Goal: Information Seeking & Learning: Learn about a topic

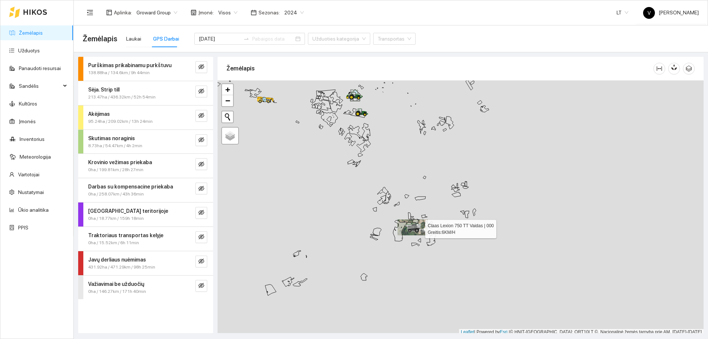
scroll to position [2, 0]
drag, startPoint x: 408, startPoint y: 171, endPoint x: 427, endPoint y: 274, distance: 104.3
click at [427, 274] on div at bounding box center [461, 205] width 486 height 255
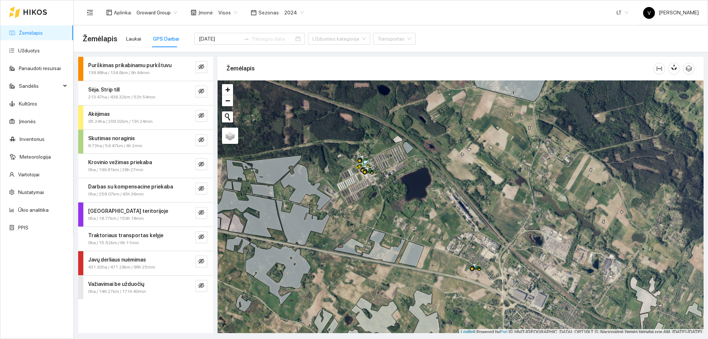
scroll to position [2, 0]
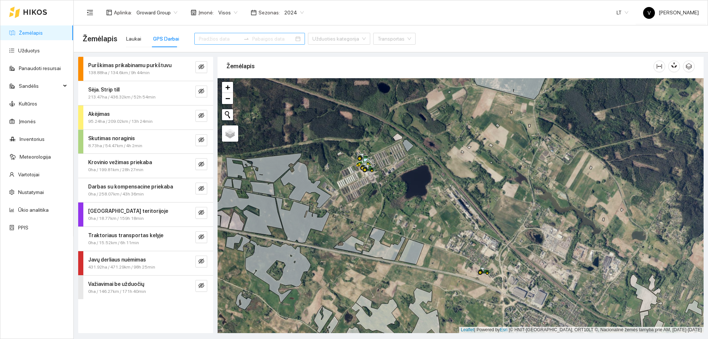
click at [286, 39] on div at bounding box center [249, 39] width 111 height 12
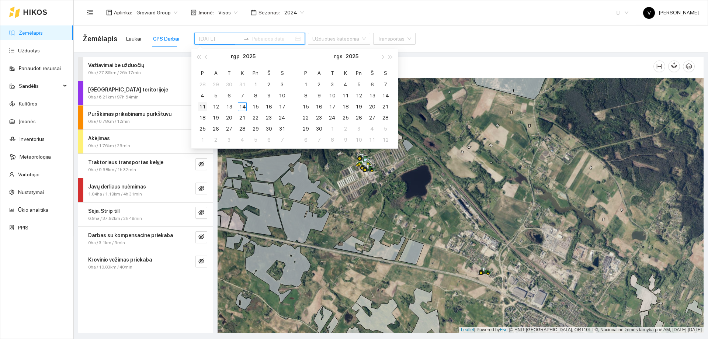
type input "[DATE]"
click at [199, 109] on div "11" at bounding box center [202, 106] width 9 height 9
type input "[DATE]"
click at [241, 108] on div "14" at bounding box center [242, 106] width 9 height 9
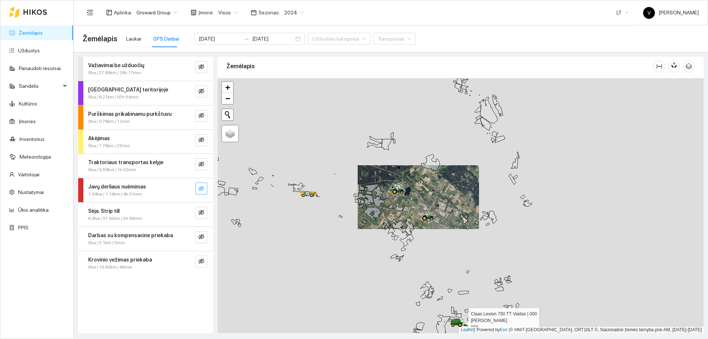
click at [200, 188] on icon "eye-invisible" at bounding box center [201, 189] width 6 height 6
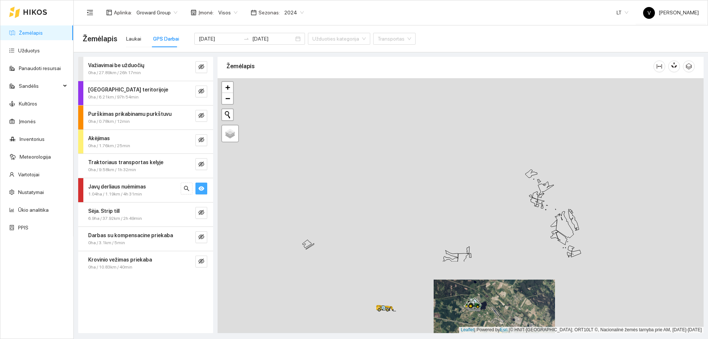
drag, startPoint x: 380, startPoint y: 152, endPoint x: 361, endPoint y: 89, distance: 65.9
click at [361, 89] on div at bounding box center [461, 205] width 486 height 255
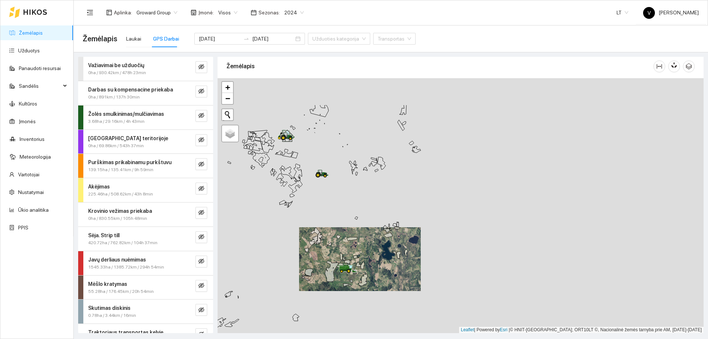
drag, startPoint x: 324, startPoint y: 225, endPoint x: 334, endPoint y: 224, distance: 10.4
click at [339, 232] on div at bounding box center [461, 205] width 486 height 255
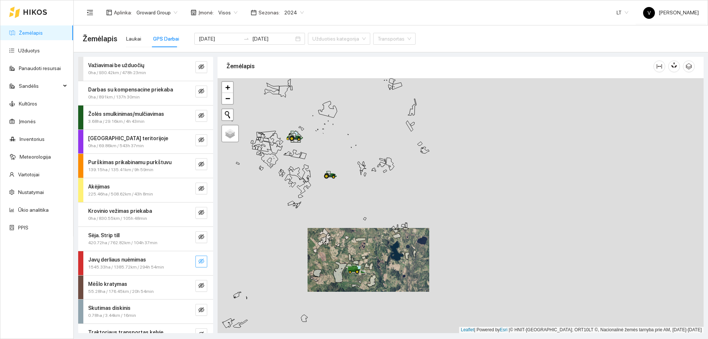
click at [199, 260] on button "button" at bounding box center [202, 262] width 12 height 12
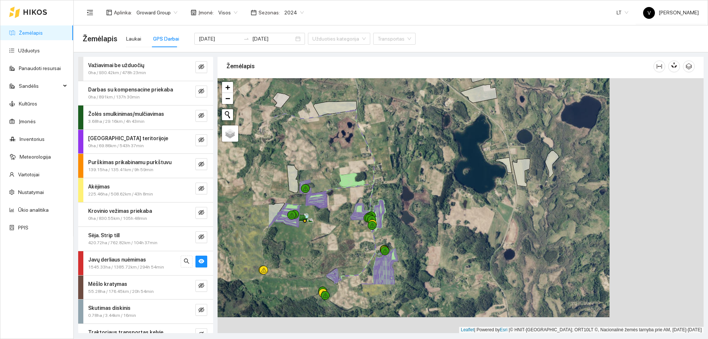
drag, startPoint x: 347, startPoint y: 241, endPoint x: 434, endPoint y: 178, distance: 107.1
click at [435, 178] on div at bounding box center [461, 205] width 486 height 255
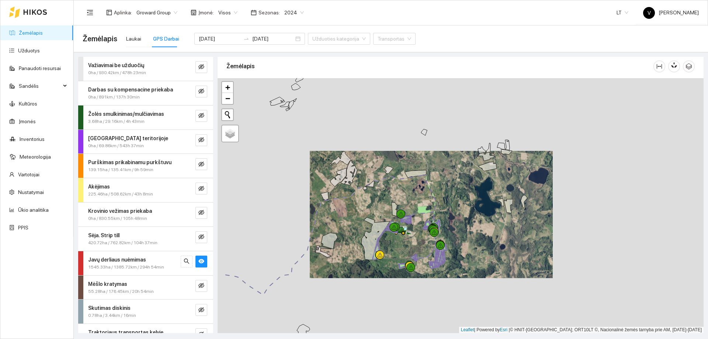
drag, startPoint x: 324, startPoint y: 181, endPoint x: 383, endPoint y: 200, distance: 61.9
click at [383, 200] on div at bounding box center [461, 205] width 486 height 255
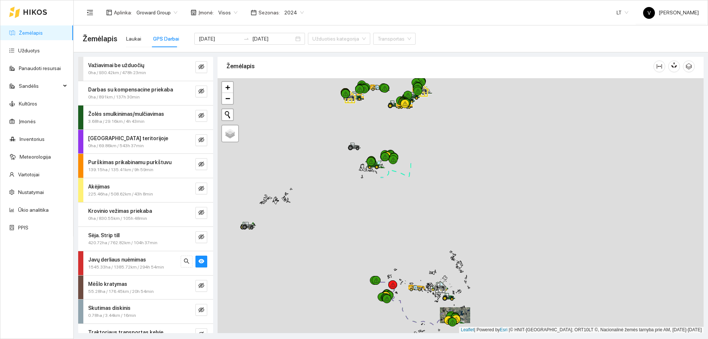
drag, startPoint x: 367, startPoint y: 208, endPoint x: 403, endPoint y: 273, distance: 74.5
click at [403, 273] on div at bounding box center [461, 205] width 486 height 255
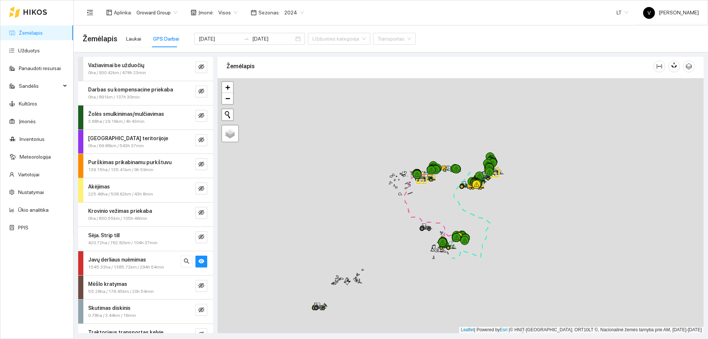
drag, startPoint x: 405, startPoint y: 218, endPoint x: 449, endPoint y: 298, distance: 91.3
click at [449, 298] on div at bounding box center [461, 205] width 486 height 255
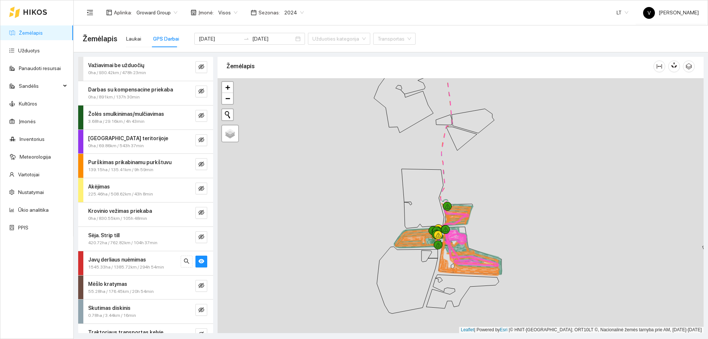
drag, startPoint x: 404, startPoint y: 258, endPoint x: 370, endPoint y: 253, distance: 34.6
click at [372, 254] on div at bounding box center [461, 205] width 486 height 255
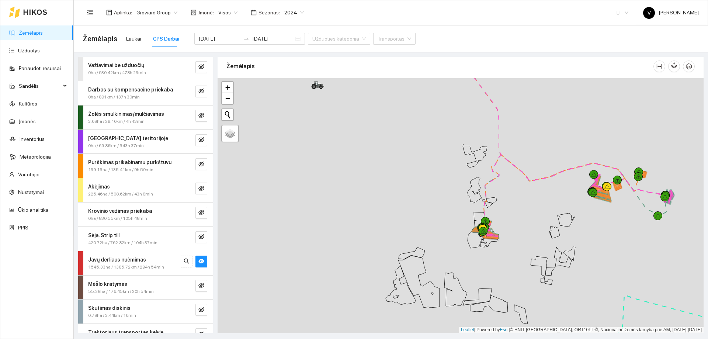
drag, startPoint x: 511, startPoint y: 236, endPoint x: 554, endPoint y: 219, distance: 46.4
click at [625, 212] on div at bounding box center [461, 205] width 486 height 255
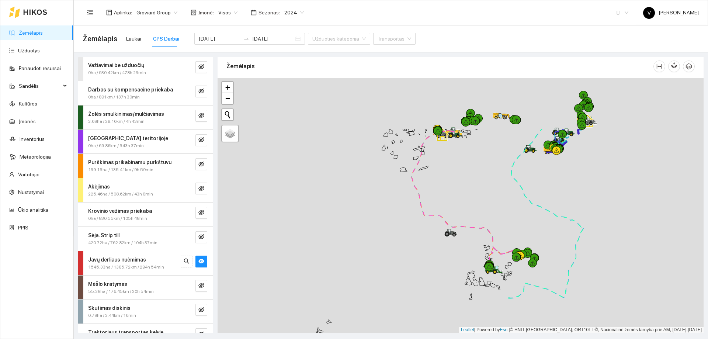
drag, startPoint x: 416, startPoint y: 194, endPoint x: 473, endPoint y: 259, distance: 85.7
click at [444, 240] on div at bounding box center [461, 205] width 486 height 255
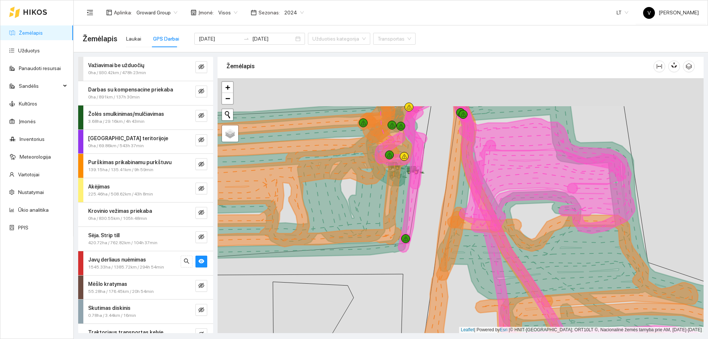
drag, startPoint x: 433, startPoint y: 197, endPoint x: 435, endPoint y: 234, distance: 37.0
click at [435, 234] on div at bounding box center [461, 205] width 486 height 255
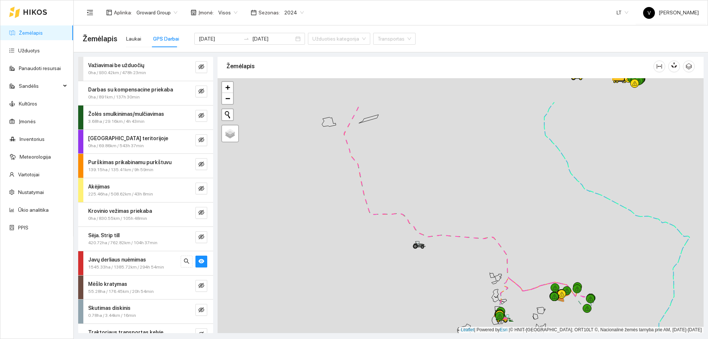
drag, startPoint x: 351, startPoint y: 159, endPoint x: 397, endPoint y: 248, distance: 100.5
click at [405, 265] on div at bounding box center [461, 205] width 486 height 255
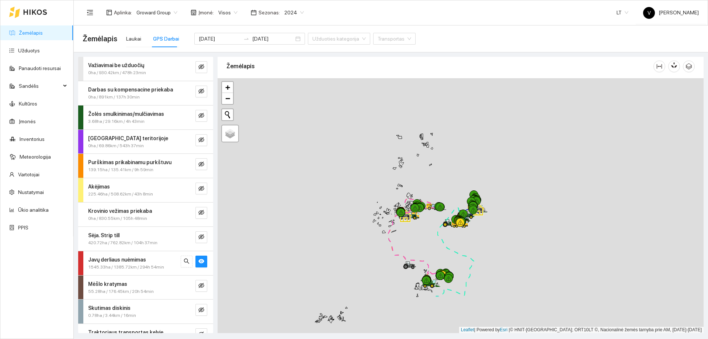
drag, startPoint x: 414, startPoint y: 212, endPoint x: 408, endPoint y: 228, distance: 16.6
click at [411, 212] on div at bounding box center [415, 208] width 9 height 9
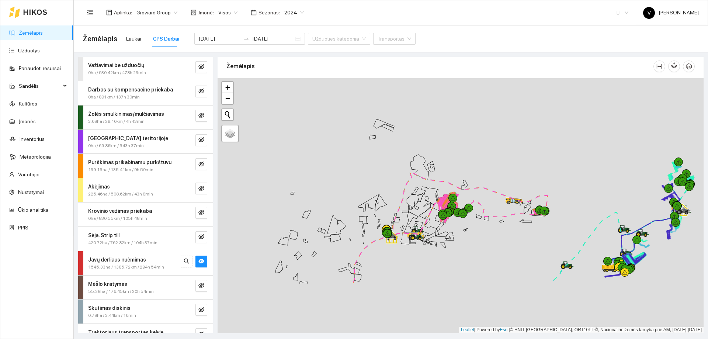
drag, startPoint x: 393, startPoint y: 258, endPoint x: 396, endPoint y: 214, distance: 43.6
click at [396, 214] on icon at bounding box center [467, 203] width 160 height 62
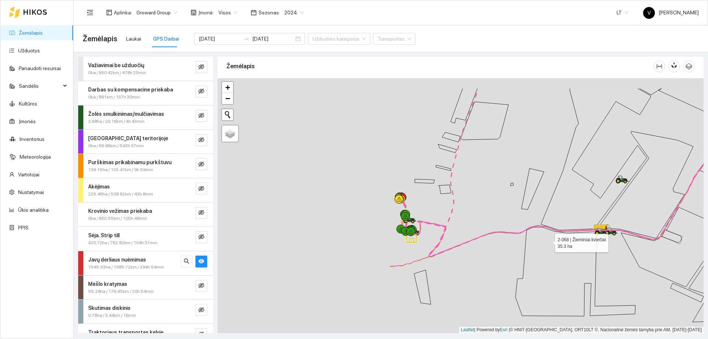
drag, startPoint x: 339, startPoint y: 205, endPoint x: 537, endPoint y: 239, distance: 200.6
click at [553, 241] on icon at bounding box center [576, 271] width 120 height 89
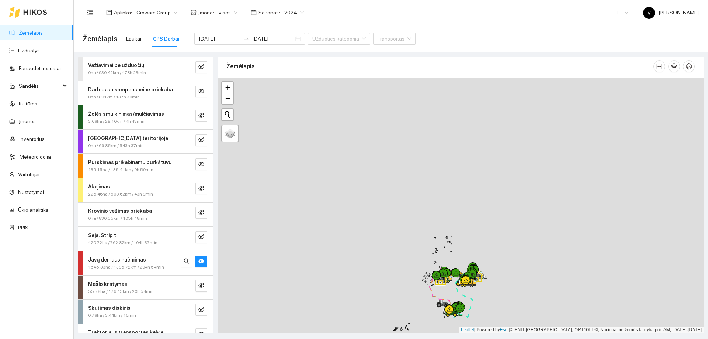
click at [449, 274] on div at bounding box center [461, 205] width 486 height 255
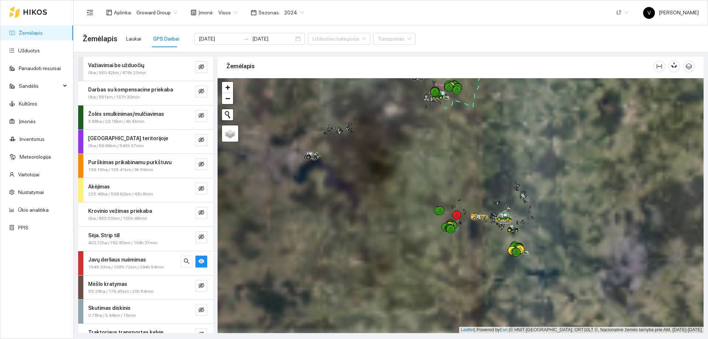
drag, startPoint x: 463, startPoint y: 204, endPoint x: 468, endPoint y: 184, distance: 20.7
click at [457, 173] on div at bounding box center [461, 205] width 486 height 255
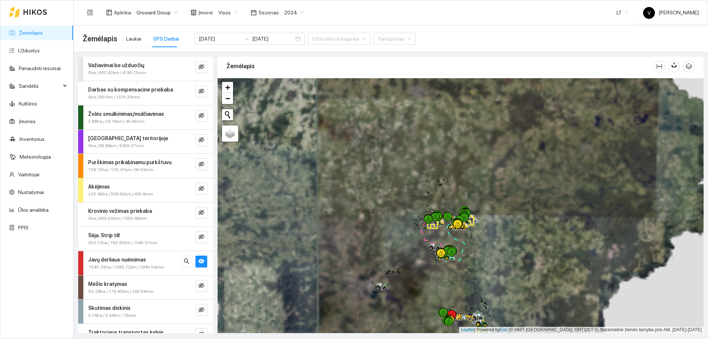
drag, startPoint x: 425, startPoint y: 188, endPoint x: 451, endPoint y: 267, distance: 83.2
click at [451, 267] on div at bounding box center [461, 205] width 486 height 255
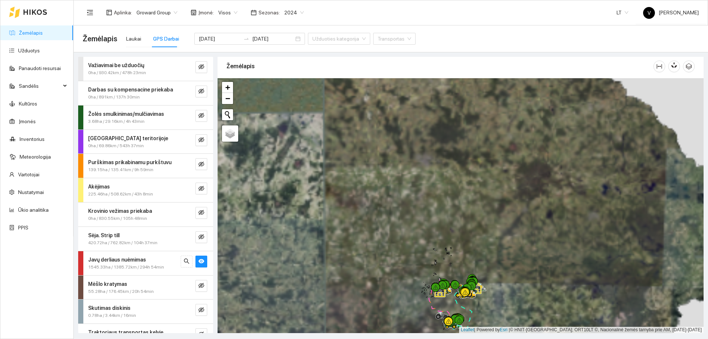
drag, startPoint x: 415, startPoint y: 207, endPoint x: 423, endPoint y: 275, distance: 68.6
click at [423, 275] on div at bounding box center [461, 205] width 486 height 255
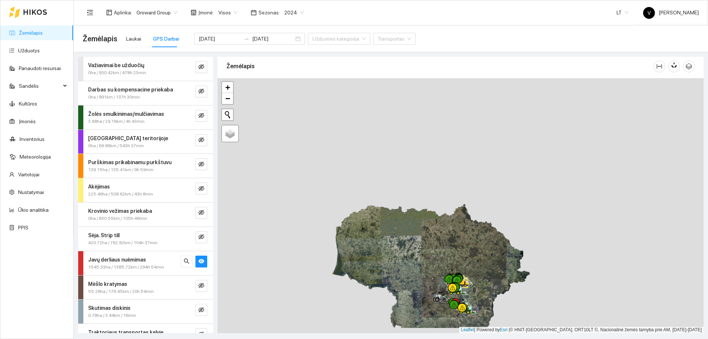
drag, startPoint x: 426, startPoint y: 248, endPoint x: 404, endPoint y: 195, distance: 57.7
click at [391, 172] on div at bounding box center [461, 205] width 486 height 255
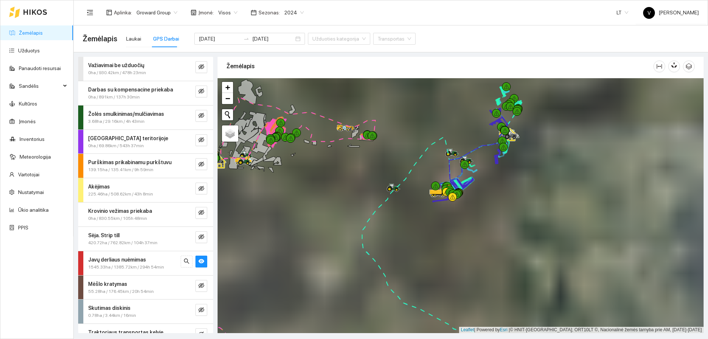
drag, startPoint x: 419, startPoint y: 204, endPoint x: 429, endPoint y: 201, distance: 10.4
click at [416, 211] on div at bounding box center [461, 205] width 486 height 255
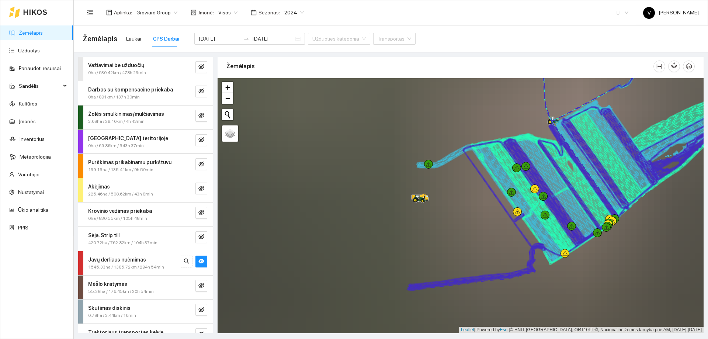
drag, startPoint x: 468, startPoint y: 194, endPoint x: 414, endPoint y: 224, distance: 61.2
click at [416, 221] on div at bounding box center [461, 205] width 486 height 255
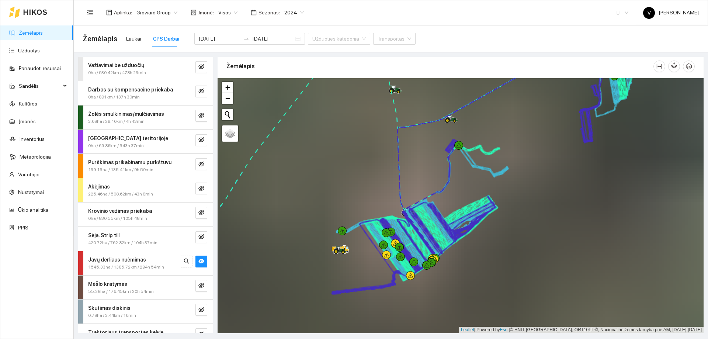
click at [449, 220] on icon at bounding box center [455, 230] width 84 height 68
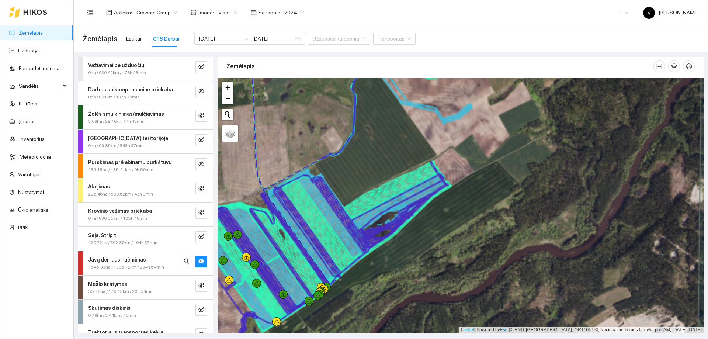
drag, startPoint x: 484, startPoint y: 241, endPoint x: 456, endPoint y: 216, distance: 38.4
click at [456, 216] on div at bounding box center [461, 205] width 486 height 255
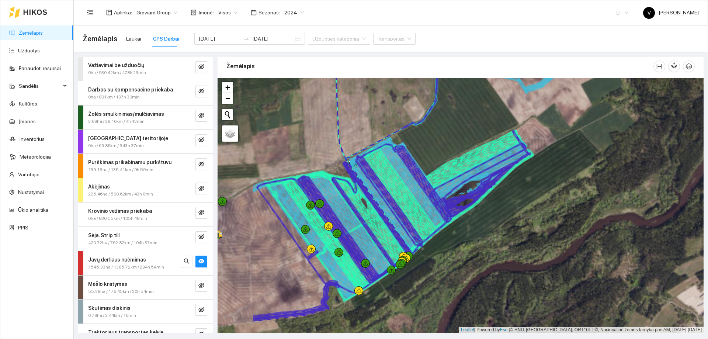
drag, startPoint x: 388, startPoint y: 290, endPoint x: 433, endPoint y: 269, distance: 49.5
click at [433, 269] on div at bounding box center [461, 205] width 486 height 255
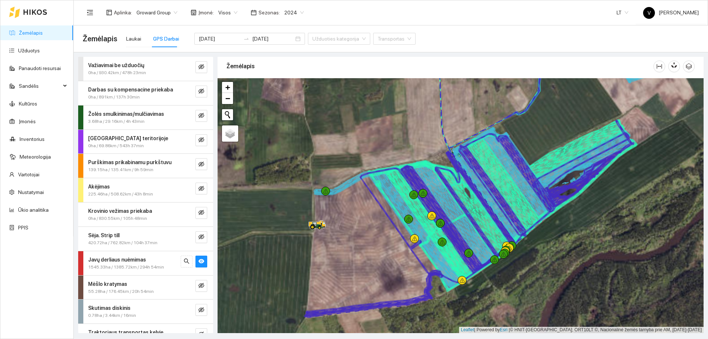
drag, startPoint x: 283, startPoint y: 275, endPoint x: 387, endPoint y: 264, distance: 103.8
click at [387, 264] on div at bounding box center [461, 205] width 486 height 255
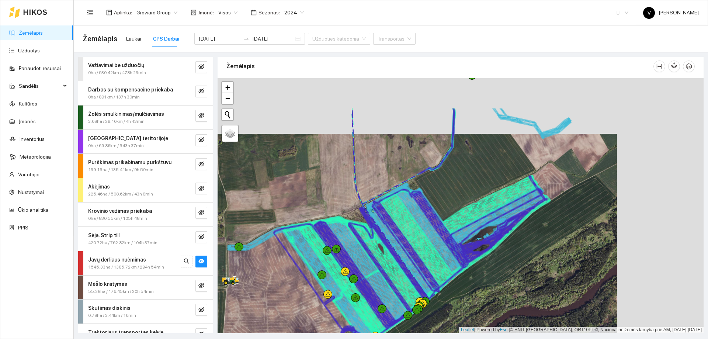
drag, startPoint x: 354, startPoint y: 260, endPoint x: 278, endPoint y: 310, distance: 90.9
click at [278, 310] on div at bounding box center [461, 205] width 486 height 255
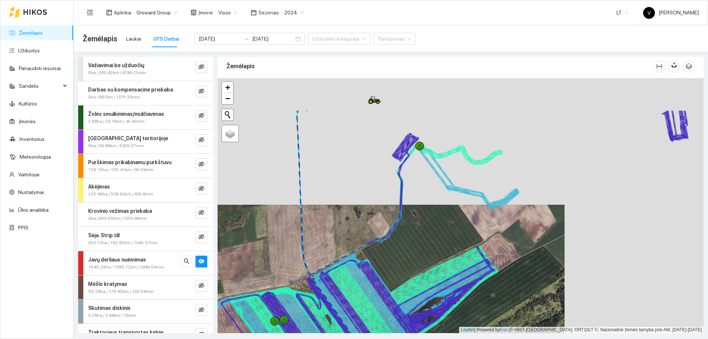
drag, startPoint x: 479, startPoint y: 214, endPoint x: 473, endPoint y: 225, distance: 12.6
click at [473, 225] on div at bounding box center [461, 205] width 486 height 255
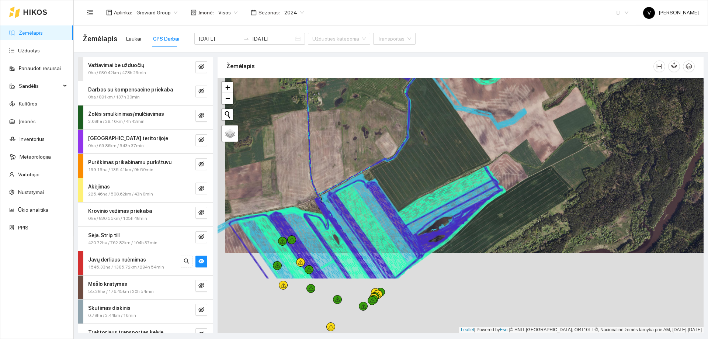
drag, startPoint x: 490, startPoint y: 184, endPoint x: 490, endPoint y: 174, distance: 10.0
click at [490, 174] on icon at bounding box center [415, 222] width 175 height 113
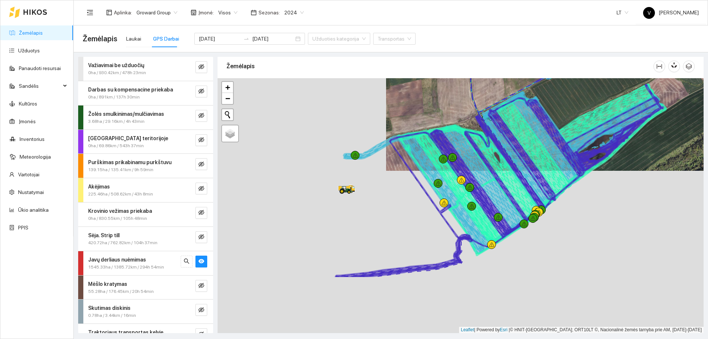
drag, startPoint x: 338, startPoint y: 249, endPoint x: 411, endPoint y: 213, distance: 81.0
click at [411, 213] on div at bounding box center [461, 205] width 486 height 255
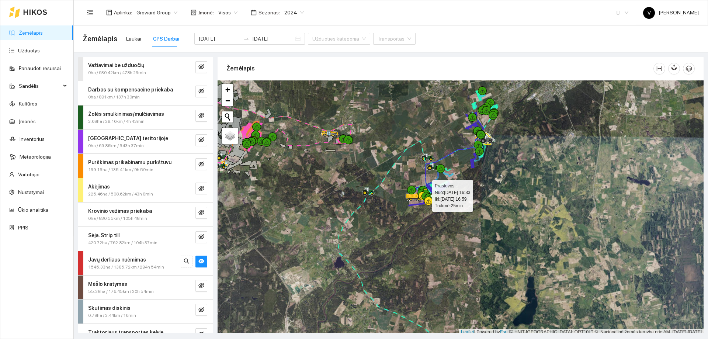
scroll to position [2, 0]
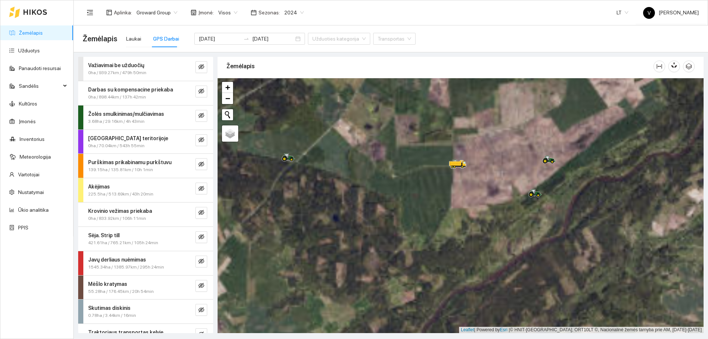
drag, startPoint x: 539, startPoint y: 153, endPoint x: 512, endPoint y: 185, distance: 41.4
click at [504, 165] on div at bounding box center [461, 205] width 486 height 255
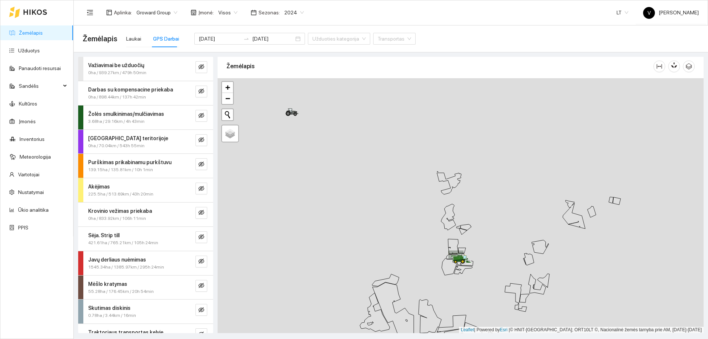
drag, startPoint x: 443, startPoint y: 228, endPoint x: 399, endPoint y: 267, distance: 58.3
click at [400, 267] on div at bounding box center [461, 205] width 486 height 255
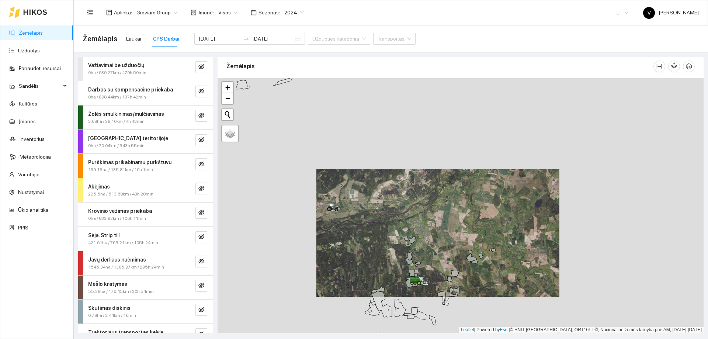
drag, startPoint x: 402, startPoint y: 277, endPoint x: 428, endPoint y: 219, distance: 63.4
click at [428, 219] on div at bounding box center [461, 205] width 486 height 255
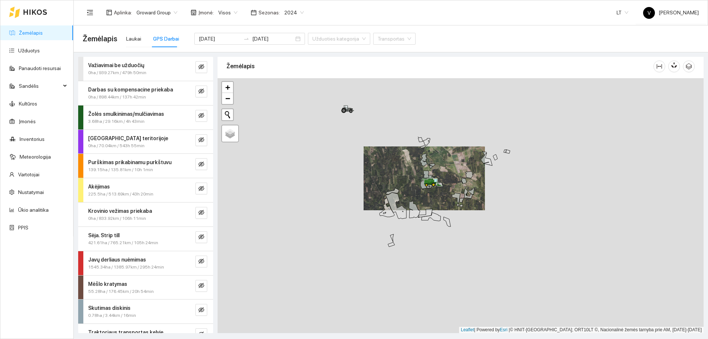
drag, startPoint x: 433, startPoint y: 258, endPoint x: 413, endPoint y: 190, distance: 71.1
click at [414, 190] on div at bounding box center [461, 205] width 486 height 255
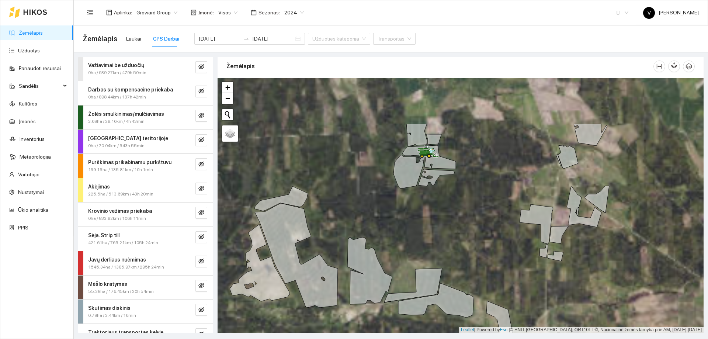
drag, startPoint x: 423, startPoint y: 160, endPoint x: 432, endPoint y: 232, distance: 72.0
click at [432, 232] on div at bounding box center [461, 205] width 486 height 255
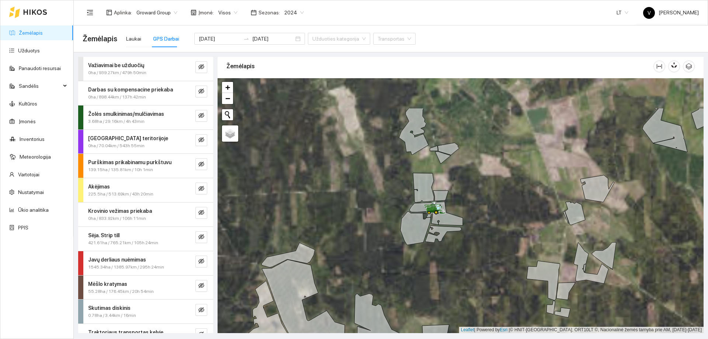
drag, startPoint x: 428, startPoint y: 228, endPoint x: 431, endPoint y: 253, distance: 25.6
click at [431, 243] on icon at bounding box center [443, 234] width 37 height 17
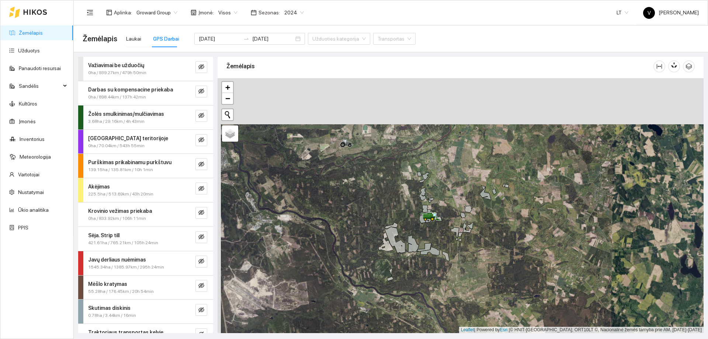
drag, startPoint x: 427, startPoint y: 238, endPoint x: 417, endPoint y: 189, distance: 49.6
click at [417, 189] on div at bounding box center [461, 205] width 486 height 255
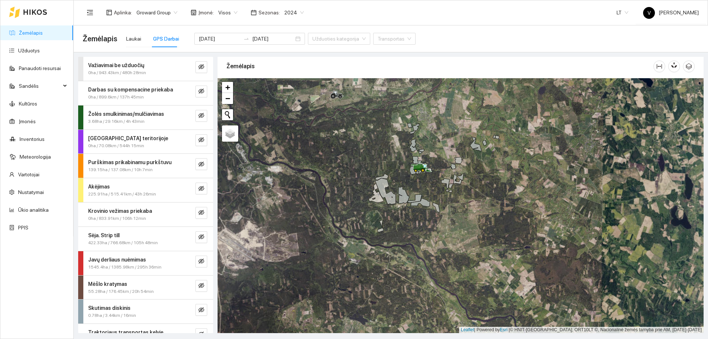
click at [418, 264] on div at bounding box center [461, 205] width 486 height 255
click at [415, 262] on div at bounding box center [461, 205] width 486 height 255
click at [394, 228] on div at bounding box center [461, 205] width 486 height 255
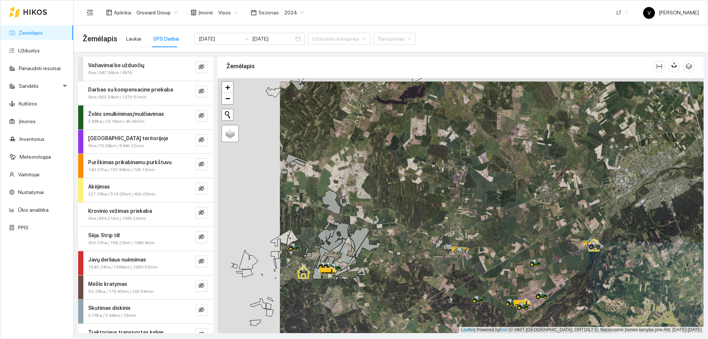
drag, startPoint x: 356, startPoint y: 227, endPoint x: 428, endPoint y: 231, distance: 72.0
click at [428, 231] on div at bounding box center [461, 205] width 486 height 255
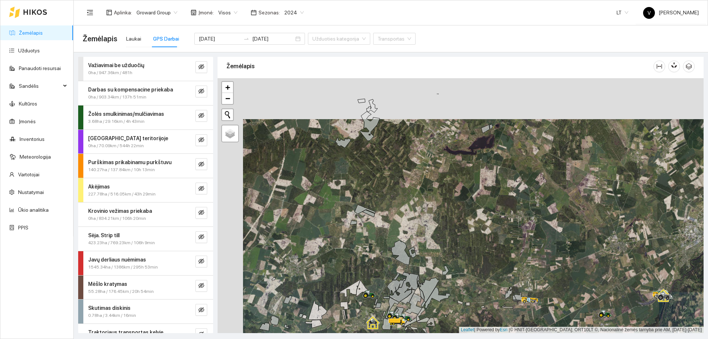
drag, startPoint x: 366, startPoint y: 221, endPoint x: 392, endPoint y: 262, distance: 48.2
click at [392, 262] on div at bounding box center [461, 205] width 486 height 255
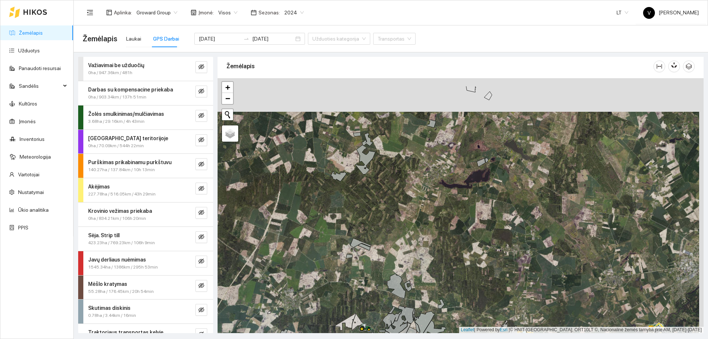
drag, startPoint x: 399, startPoint y: 219, endPoint x: 395, endPoint y: 250, distance: 31.7
click at [395, 248] on div at bounding box center [461, 205] width 486 height 255
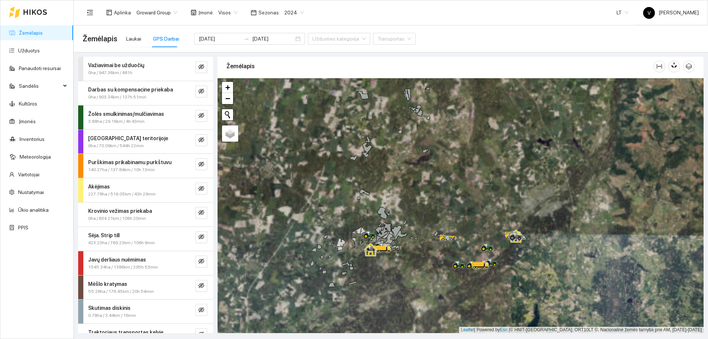
drag, startPoint x: 395, startPoint y: 250, endPoint x: 404, endPoint y: 164, distance: 86.4
click at [404, 164] on div at bounding box center [461, 205] width 486 height 255
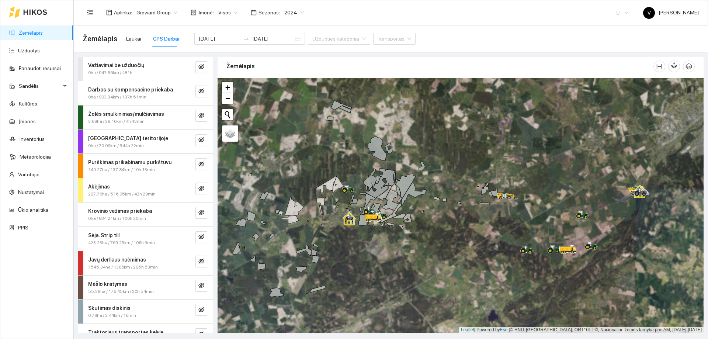
drag, startPoint x: 394, startPoint y: 229, endPoint x: 457, endPoint y: 238, distance: 63.8
click at [457, 238] on div at bounding box center [461, 205] width 486 height 255
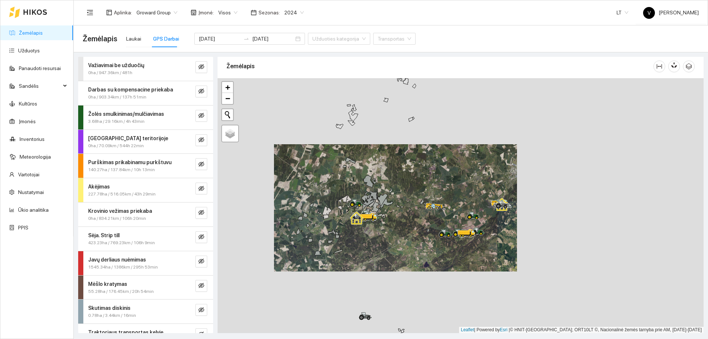
drag, startPoint x: 446, startPoint y: 224, endPoint x: 389, endPoint y: 218, distance: 57.8
click at [389, 218] on div at bounding box center [461, 205] width 486 height 255
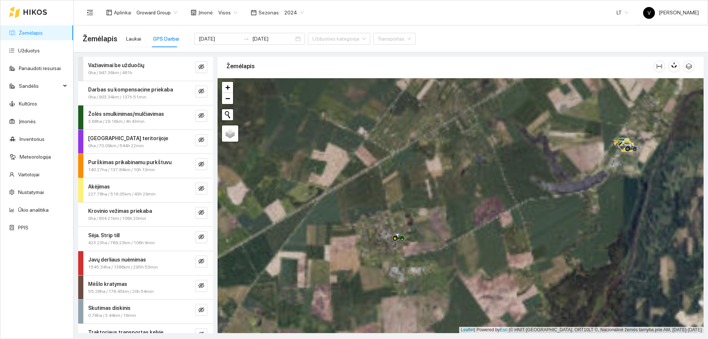
drag, startPoint x: 536, startPoint y: 262, endPoint x: 550, endPoint y: 215, distance: 48.4
click at [553, 217] on div at bounding box center [461, 205] width 486 height 255
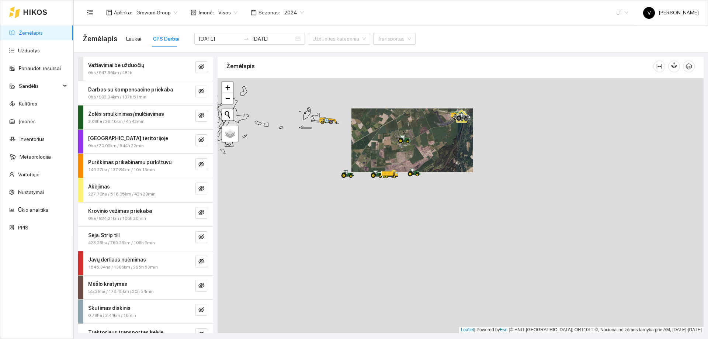
drag, startPoint x: 419, startPoint y: 202, endPoint x: 419, endPoint y: 166, distance: 36.2
click at [419, 166] on div at bounding box center [461, 205] width 486 height 255
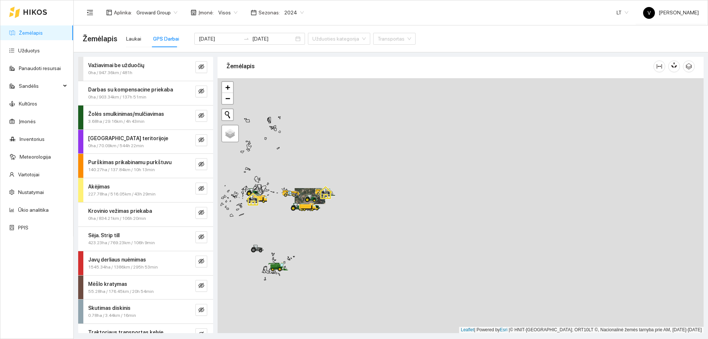
drag, startPoint x: 332, startPoint y: 226, endPoint x: 416, endPoint y: 201, distance: 87.1
click at [416, 201] on div at bounding box center [461, 205] width 486 height 255
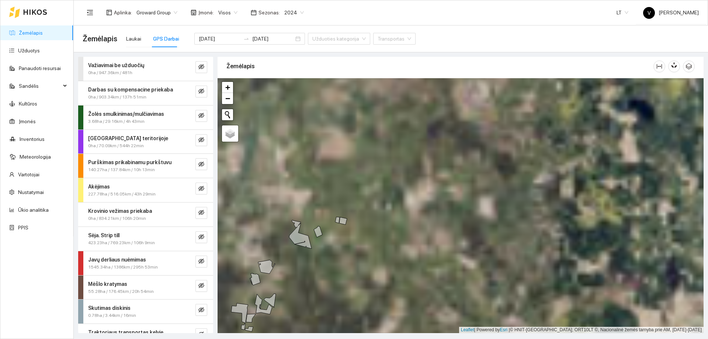
drag, startPoint x: 315, startPoint y: 258, endPoint x: 497, endPoint y: 207, distance: 188.5
click at [500, 207] on div at bounding box center [461, 205] width 486 height 255
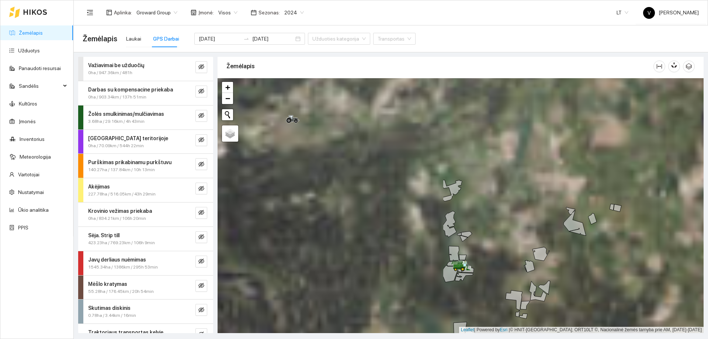
drag, startPoint x: 364, startPoint y: 241, endPoint x: 608, endPoint y: 228, distance: 244.5
click at [615, 228] on div at bounding box center [461, 205] width 486 height 255
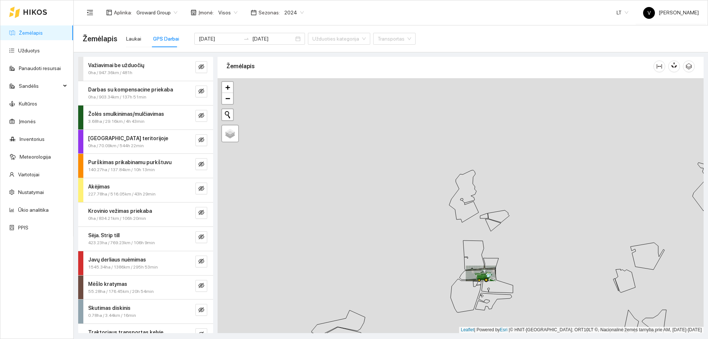
drag, startPoint x: 423, startPoint y: 178, endPoint x: 434, endPoint y: 269, distance: 91.7
click at [434, 269] on div at bounding box center [461, 205] width 486 height 255
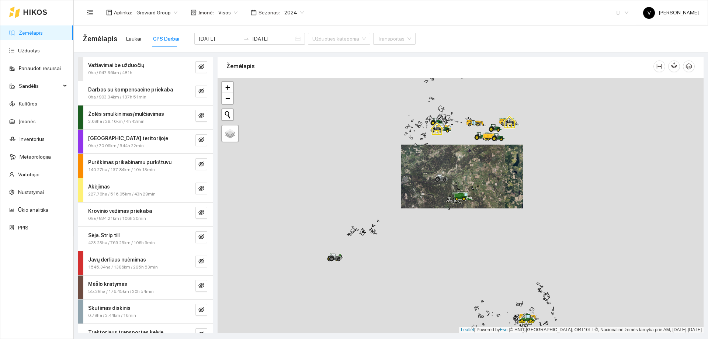
drag, startPoint x: 435, startPoint y: 187, endPoint x: 511, endPoint y: 131, distance: 94.2
click at [512, 131] on div at bounding box center [461, 205] width 486 height 255
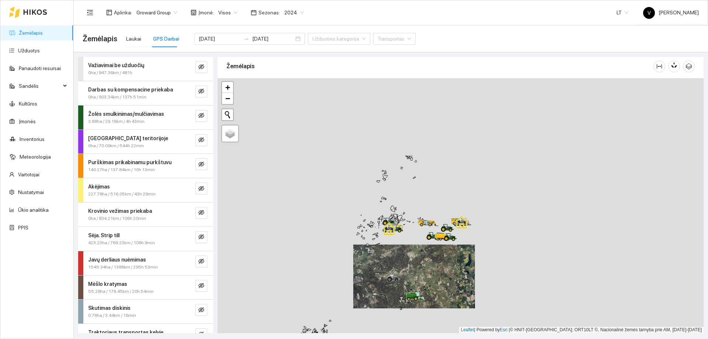
drag, startPoint x: 533, startPoint y: 152, endPoint x: 490, endPoint y: 248, distance: 105.1
click at [490, 248] on div at bounding box center [461, 205] width 486 height 255
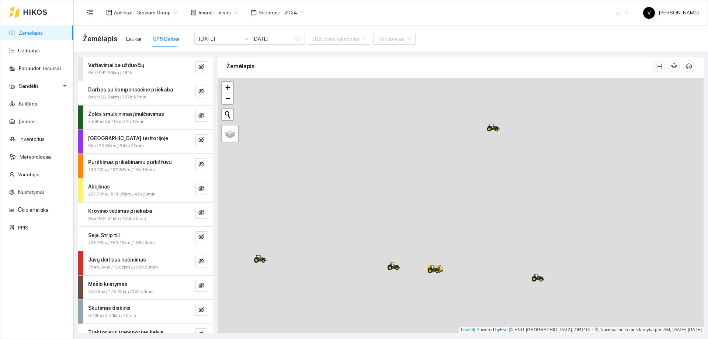
drag, startPoint x: 432, startPoint y: 254, endPoint x: 523, endPoint y: 295, distance: 100.0
click at [523, 295] on div at bounding box center [461, 205] width 486 height 255
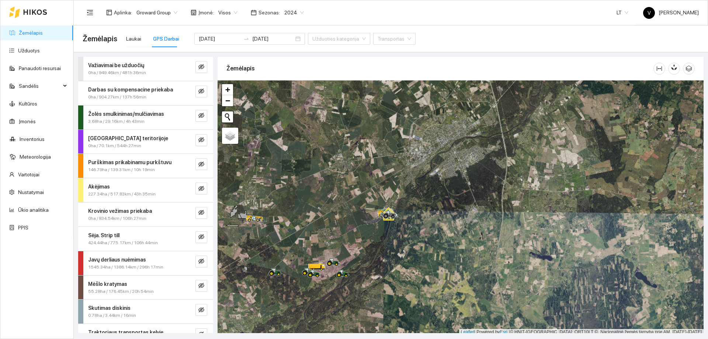
scroll to position [2, 0]
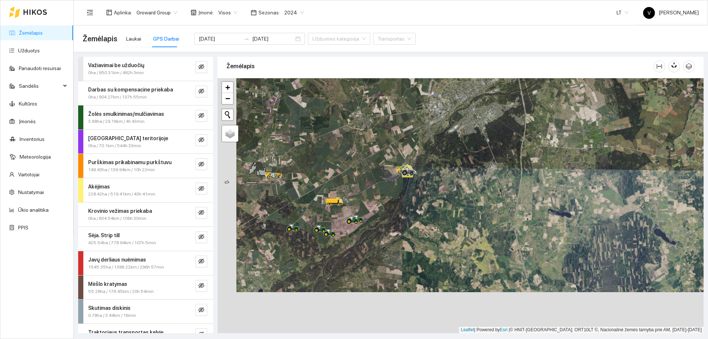
drag, startPoint x: 317, startPoint y: 277, endPoint x: 336, endPoint y: 242, distance: 39.8
click at [336, 242] on div at bounding box center [461, 205] width 486 height 255
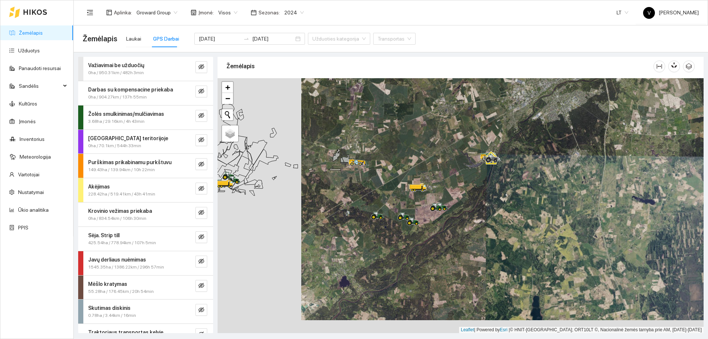
drag, startPoint x: 348, startPoint y: 153, endPoint x: 394, endPoint y: 203, distance: 67.9
click at [399, 219] on div at bounding box center [461, 205] width 486 height 255
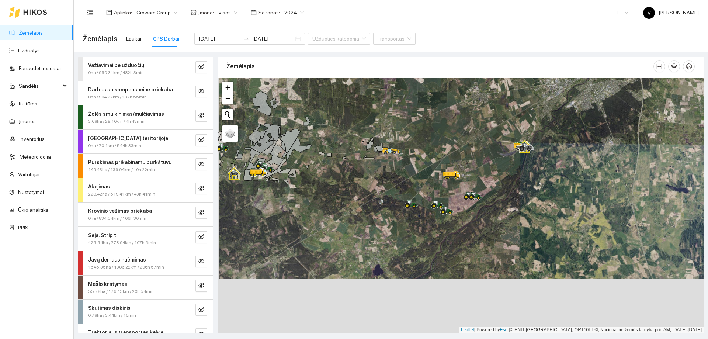
drag, startPoint x: 433, startPoint y: 236, endPoint x: 451, endPoint y: 153, distance: 84.8
click at [445, 201] on icon at bounding box center [437, 205] width 13 height 8
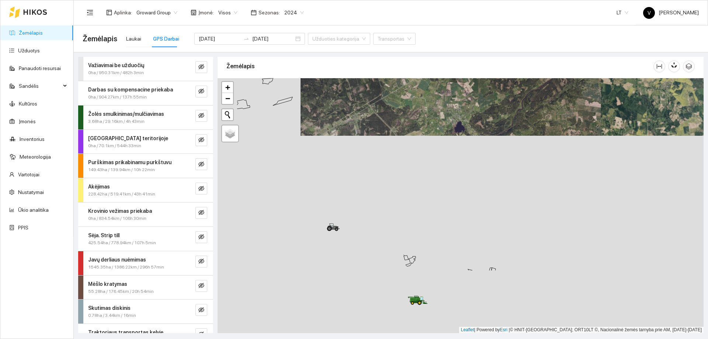
drag, startPoint x: 332, startPoint y: 261, endPoint x: 389, endPoint y: 180, distance: 98.9
click at [389, 181] on div at bounding box center [461, 205] width 486 height 255
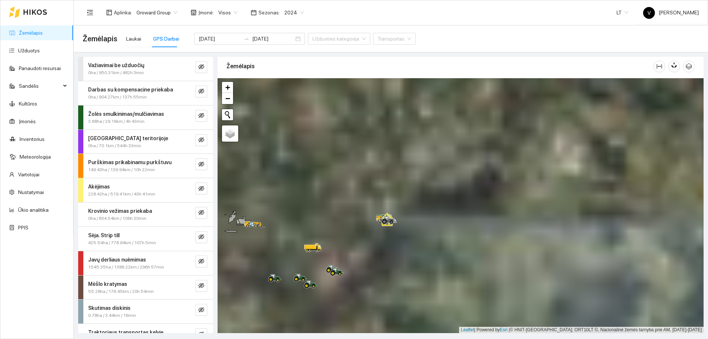
drag, startPoint x: 357, startPoint y: 196, endPoint x: 390, endPoint y: 139, distance: 65.1
click at [388, 145] on div at bounding box center [461, 205] width 486 height 255
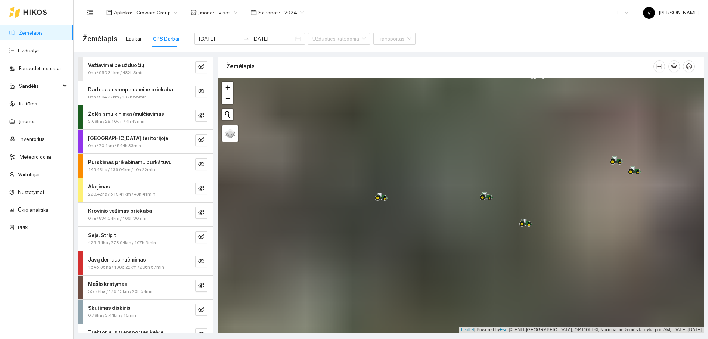
drag, startPoint x: 309, startPoint y: 234, endPoint x: 447, endPoint y: 228, distance: 137.7
click at [447, 228] on div at bounding box center [461, 205] width 486 height 255
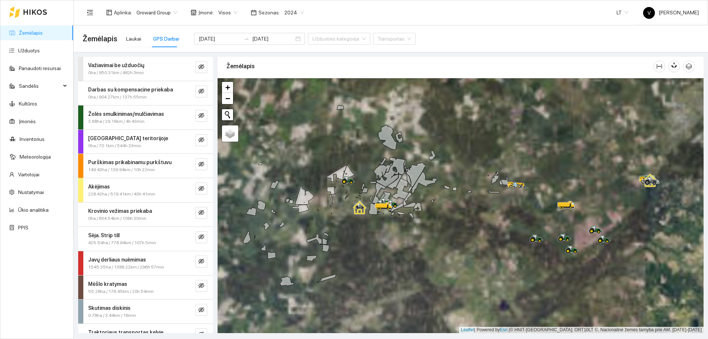
drag, startPoint x: 442, startPoint y: 191, endPoint x: 432, endPoint y: 246, distance: 55.5
click at [432, 246] on div at bounding box center [461, 205] width 486 height 255
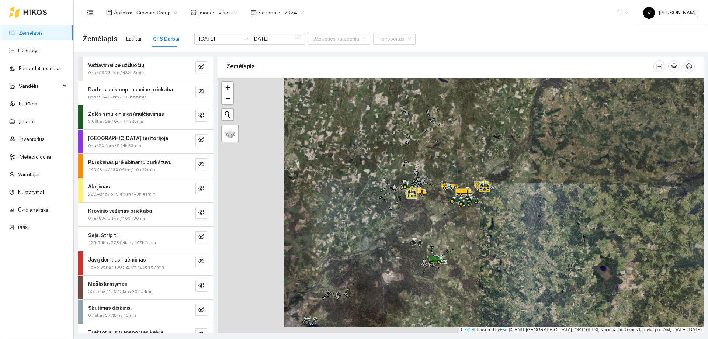
drag, startPoint x: 451, startPoint y: 271, endPoint x: 442, endPoint y: 214, distance: 57.6
click at [442, 214] on div at bounding box center [461, 205] width 486 height 255
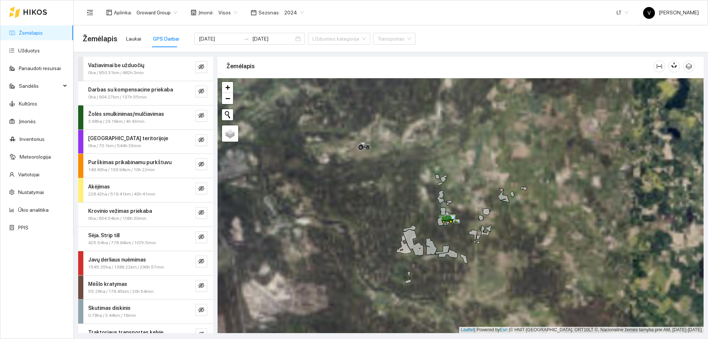
drag, startPoint x: 494, startPoint y: 191, endPoint x: 446, endPoint y: 249, distance: 74.9
click at [447, 248] on icon at bounding box center [442, 250] width 14 height 8
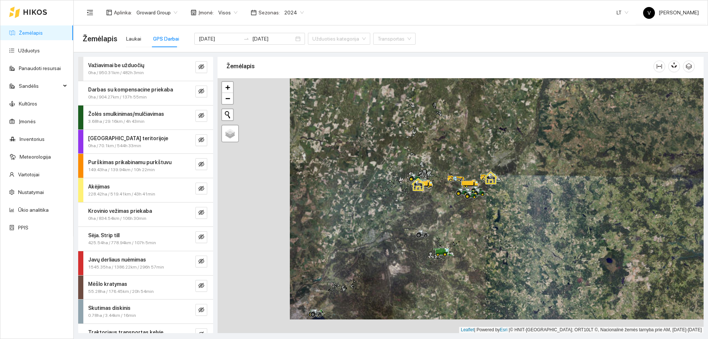
drag, startPoint x: 490, startPoint y: 189, endPoint x: 463, endPoint y: 232, distance: 50.7
click at [463, 232] on div at bounding box center [461, 205] width 486 height 255
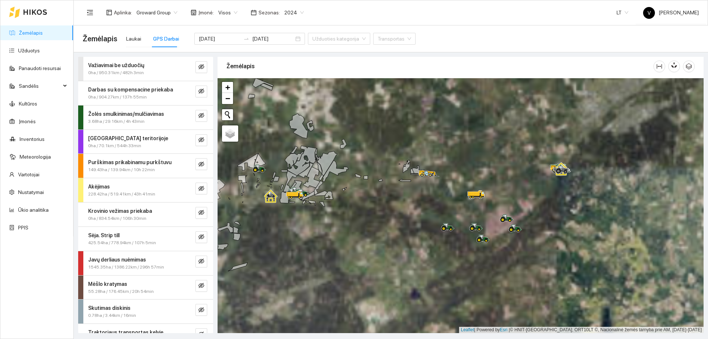
drag, startPoint x: 490, startPoint y: 231, endPoint x: 500, endPoint y: 258, distance: 28.8
click at [500, 258] on div at bounding box center [461, 205] width 486 height 255
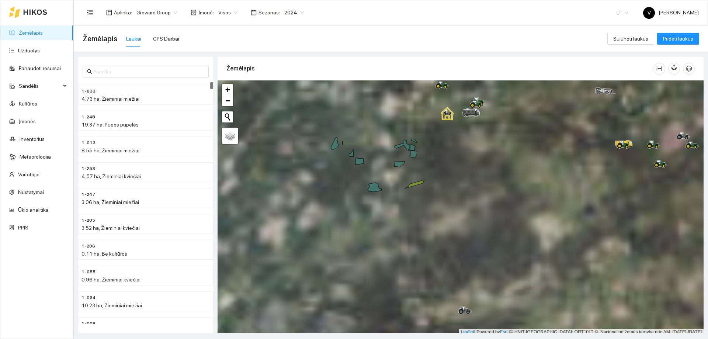
scroll to position [2, 0]
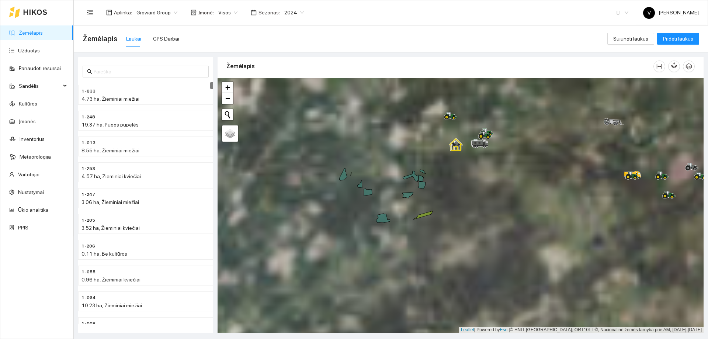
drag, startPoint x: 460, startPoint y: 257, endPoint x: 468, endPoint y: 291, distance: 34.3
click at [468, 291] on div at bounding box center [461, 205] width 486 height 255
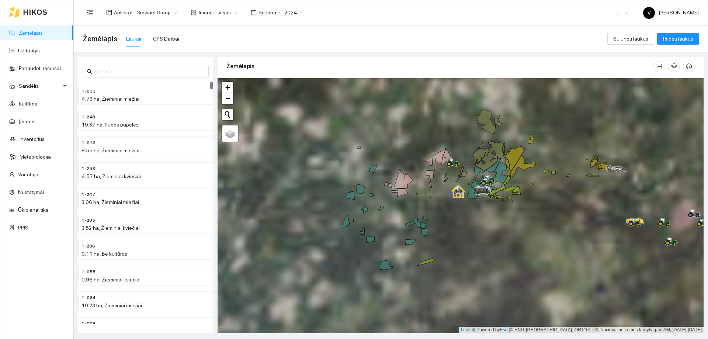
drag, startPoint x: 472, startPoint y: 160, endPoint x: 475, endPoint y: 228, distance: 67.6
click at [475, 228] on div at bounding box center [461, 205] width 486 height 255
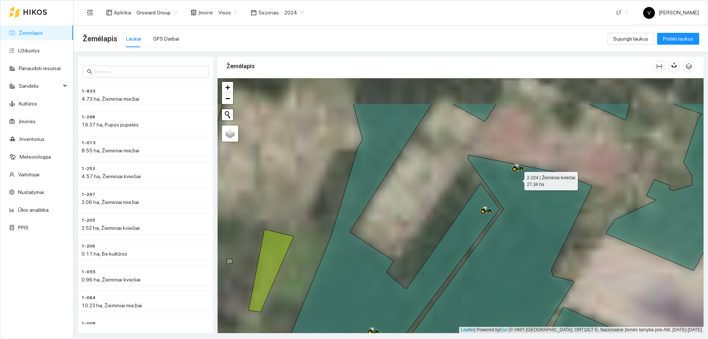
drag, startPoint x: 518, startPoint y: 156, endPoint x: 518, endPoint y: 180, distance: 24.7
click at [518, 180] on icon at bounding box center [498, 262] width 187 height 214
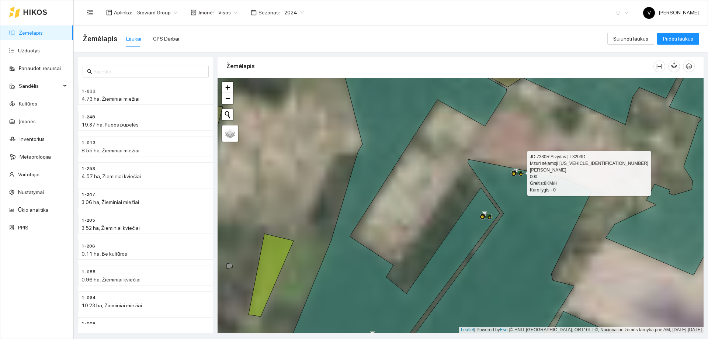
click at [517, 171] on icon at bounding box center [517, 171] width 4 height 4
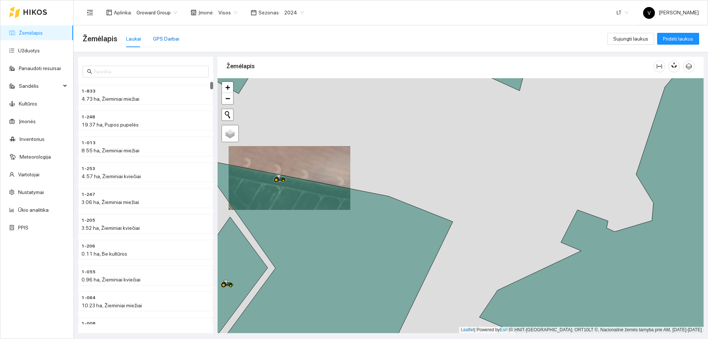
click at [169, 40] on div "GPS Darbai" at bounding box center [166, 39] width 26 height 8
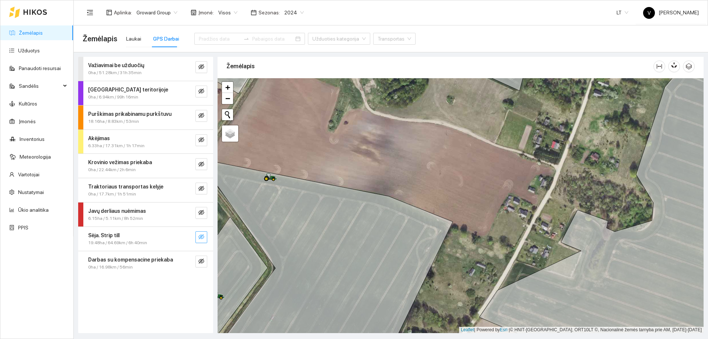
click at [204, 236] on icon "eye-invisible" at bounding box center [201, 236] width 6 height 5
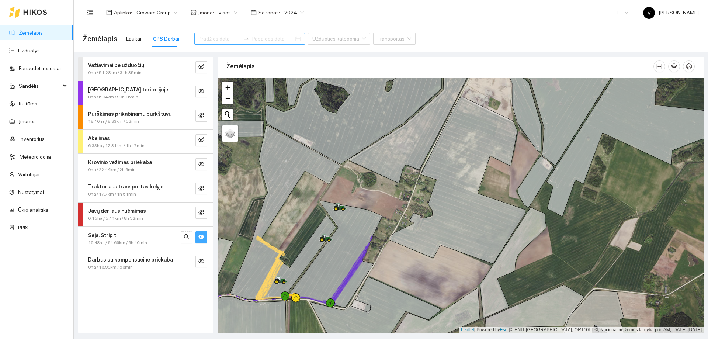
click at [286, 38] on div at bounding box center [249, 39] width 111 height 12
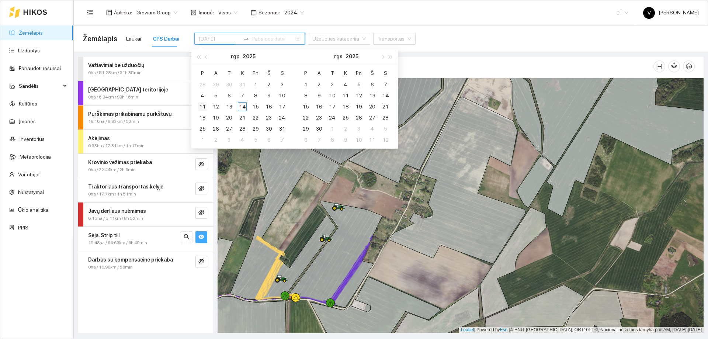
type input "[DATE]"
click at [201, 106] on div "11" at bounding box center [202, 106] width 9 height 9
type input "[DATE]"
click at [242, 106] on div "14" at bounding box center [242, 106] width 9 height 9
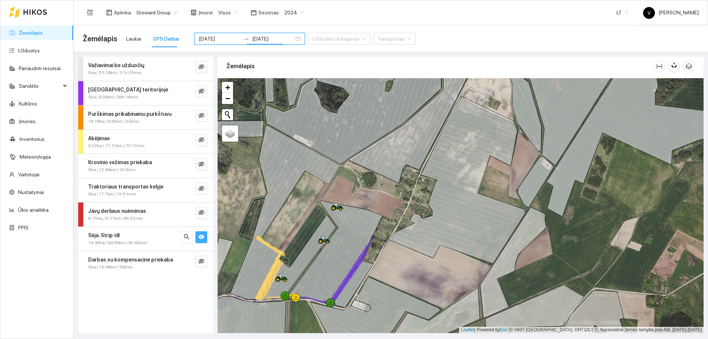
click at [204, 238] on button "button" at bounding box center [202, 237] width 12 height 12
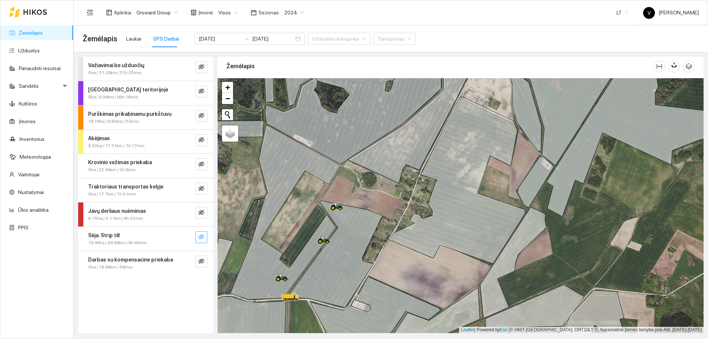
click at [204, 238] on icon "eye-invisible" at bounding box center [201, 236] width 6 height 5
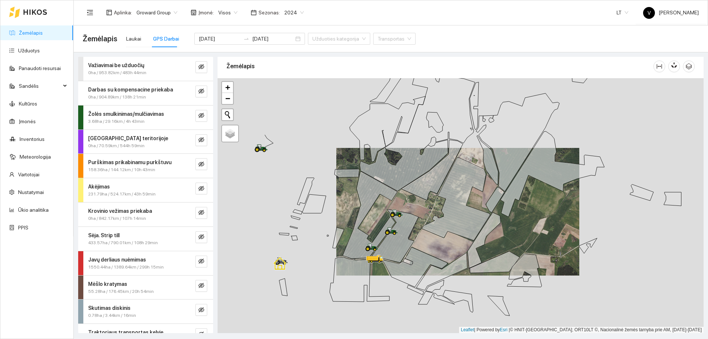
drag, startPoint x: 325, startPoint y: 249, endPoint x: 387, endPoint y: 244, distance: 61.8
click at [387, 244] on icon at bounding box center [395, 235] width 47 height 53
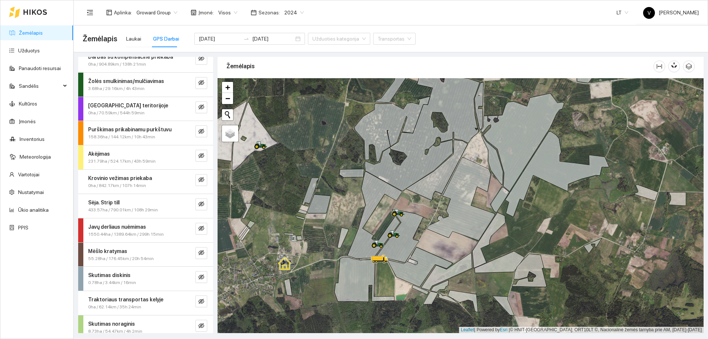
scroll to position [63, 0]
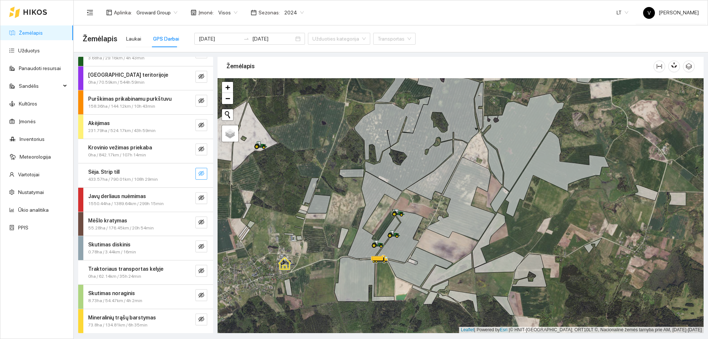
click at [196, 169] on button "button" at bounding box center [202, 174] width 12 height 12
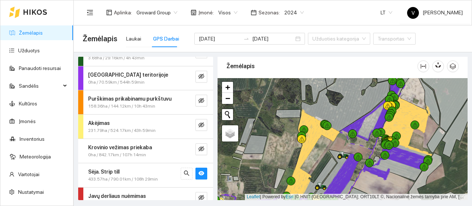
scroll to position [2, 0]
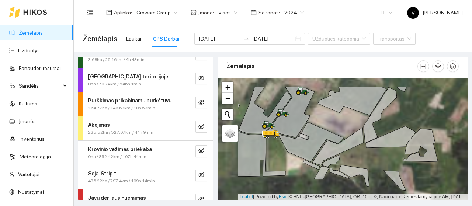
click at [359, 159] on div at bounding box center [343, 139] width 250 height 122
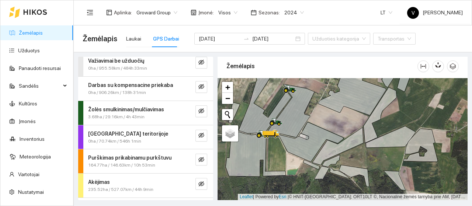
scroll to position [0, 0]
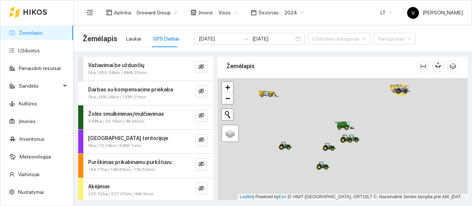
drag, startPoint x: 353, startPoint y: 141, endPoint x: 350, endPoint y: 151, distance: 10.0
click at [350, 151] on div at bounding box center [349, 142] width 4 height 18
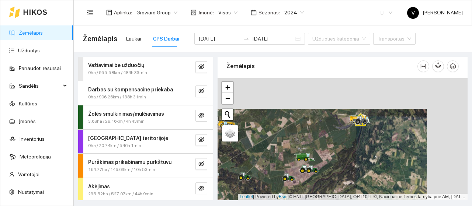
drag, startPoint x: 353, startPoint y: 123, endPoint x: 328, endPoint y: 153, distance: 38.5
click at [328, 153] on div at bounding box center [343, 139] width 250 height 122
click at [344, 117] on div at bounding box center [343, 139] width 250 height 122
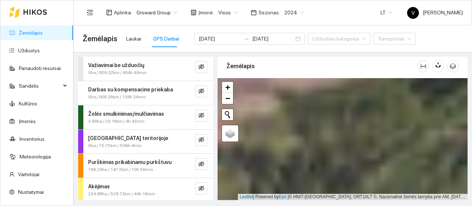
drag, startPoint x: 332, startPoint y: 135, endPoint x: 319, endPoint y: 172, distance: 39.0
click at [319, 172] on div at bounding box center [343, 139] width 250 height 122
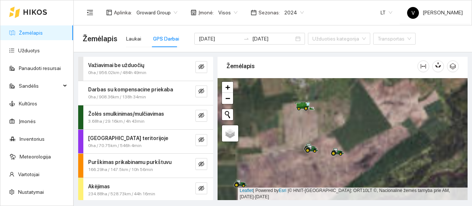
drag, startPoint x: 314, startPoint y: 127, endPoint x: 280, endPoint y: 194, distance: 75.2
click at [280, 194] on div at bounding box center [343, 139] width 250 height 122
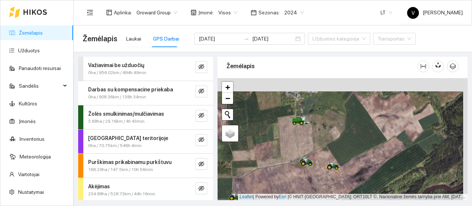
drag, startPoint x: 305, startPoint y: 134, endPoint x: 301, endPoint y: 145, distance: 11.9
click at [301, 145] on div at bounding box center [343, 139] width 250 height 122
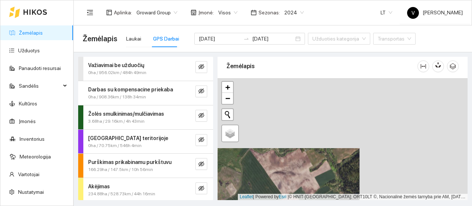
drag, startPoint x: 361, startPoint y: 132, endPoint x: 264, endPoint y: 181, distance: 108.1
click at [264, 181] on div at bounding box center [343, 139] width 250 height 122
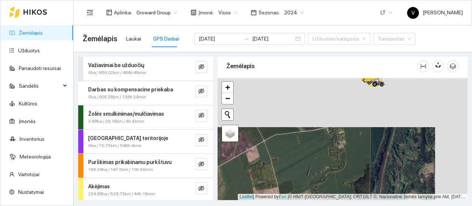
drag, startPoint x: 367, startPoint y: 127, endPoint x: 328, endPoint y: 185, distance: 70.2
click at [328, 185] on div at bounding box center [343, 139] width 250 height 122
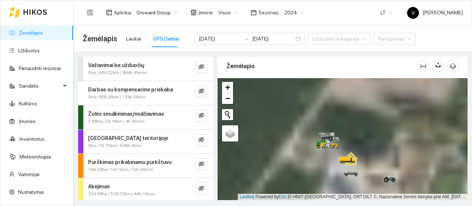
drag, startPoint x: 329, startPoint y: 129, endPoint x: 349, endPoint y: 162, distance: 37.9
click at [349, 162] on icon at bounding box center [347, 161] width 7 height 1
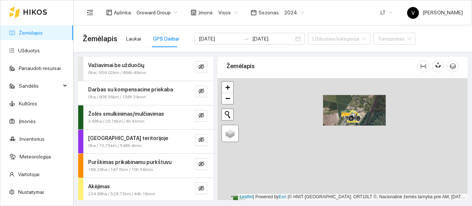
drag, startPoint x: 354, startPoint y: 117, endPoint x: 365, endPoint y: 75, distance: 43.6
click at [365, 75] on div "Žemėlapis" at bounding box center [343, 126] width 250 height 143
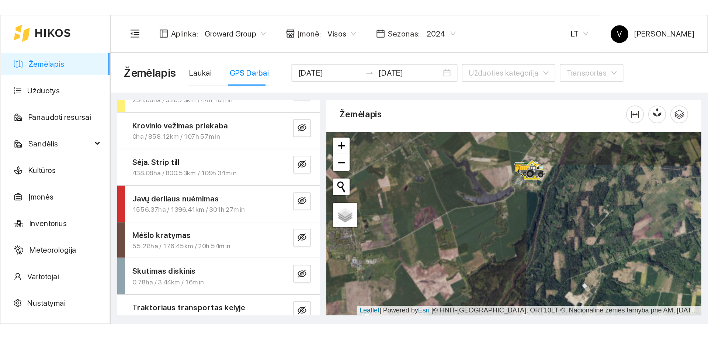
scroll to position [83, 0]
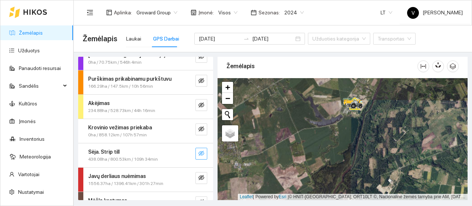
click at [198, 152] on icon "eye-invisible" at bounding box center [201, 154] width 6 height 6
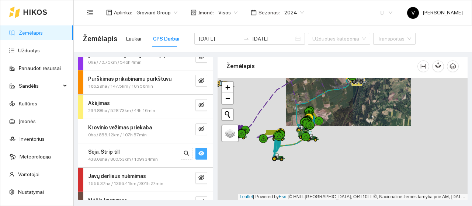
drag, startPoint x: 301, startPoint y: 143, endPoint x: 315, endPoint y: 115, distance: 31.0
click at [315, 115] on icon at bounding box center [314, 115] width 8 height 11
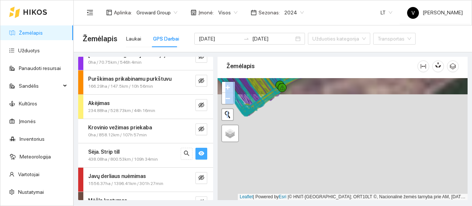
drag, startPoint x: 329, startPoint y: 170, endPoint x: 328, endPoint y: 177, distance: 7.1
click at [328, 177] on div at bounding box center [343, 139] width 250 height 122
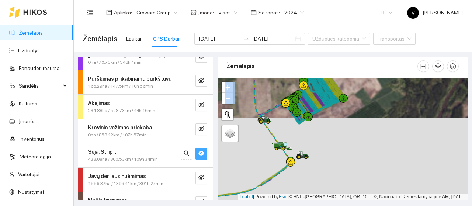
drag, startPoint x: 340, startPoint y: 127, endPoint x: 381, endPoint y: 101, distance: 48.4
click at [383, 101] on div at bounding box center [343, 139] width 250 height 122
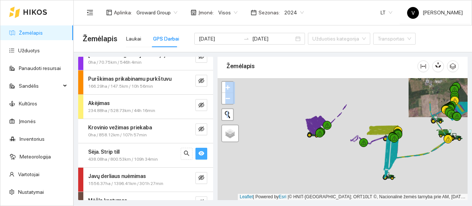
drag, startPoint x: 319, startPoint y: 130, endPoint x: 342, endPoint y: 148, distance: 29.2
click at [342, 148] on div at bounding box center [343, 139] width 250 height 122
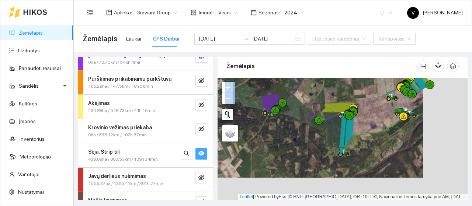
drag, startPoint x: 360, startPoint y: 170, endPoint x: 299, endPoint y: 142, distance: 67.2
click at [299, 142] on div at bounding box center [343, 139] width 250 height 122
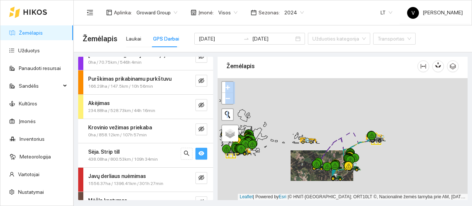
drag, startPoint x: 380, startPoint y: 146, endPoint x: 392, endPoint y: 159, distance: 18.0
click at [392, 159] on div at bounding box center [343, 139] width 250 height 122
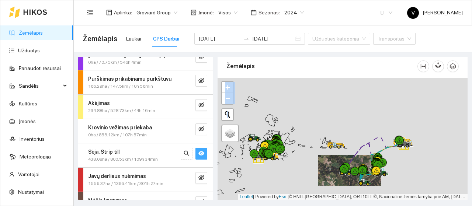
drag, startPoint x: 269, startPoint y: 147, endPoint x: 336, endPoint y: 139, distance: 66.9
click at [278, 145] on div at bounding box center [273, 149] width 9 height 9
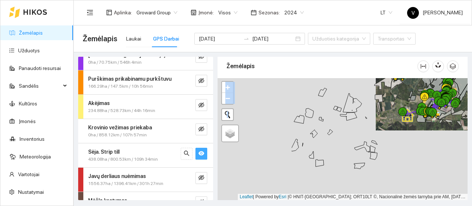
drag, startPoint x: 396, startPoint y: 124, endPoint x: 407, endPoint y: 109, distance: 19.0
click at [405, 112] on div at bounding box center [343, 139] width 250 height 122
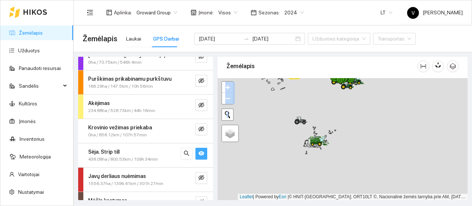
drag, startPoint x: 339, startPoint y: 150, endPoint x: 269, endPoint y: 108, distance: 81.7
click at [256, 94] on div at bounding box center [343, 139] width 250 height 122
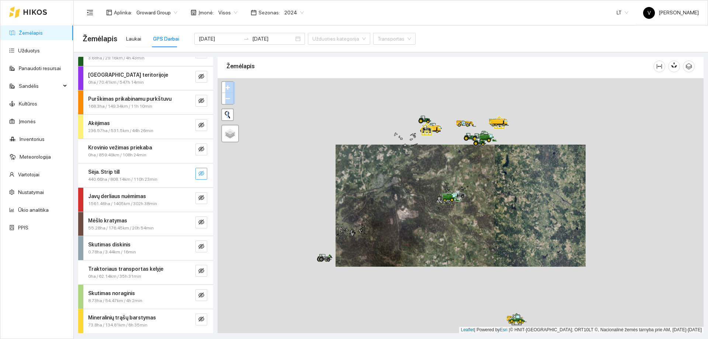
scroll to position [2, 0]
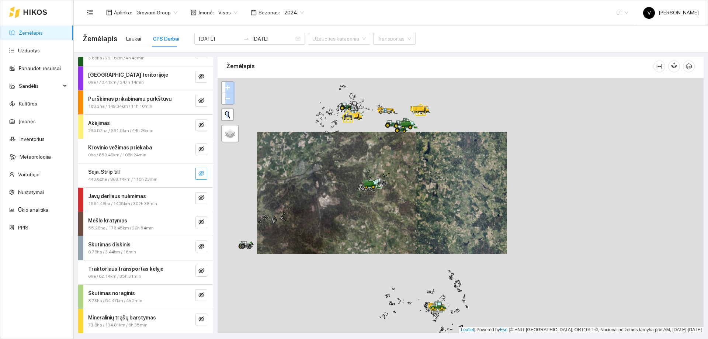
drag, startPoint x: 382, startPoint y: 201, endPoint x: 389, endPoint y: 281, distance: 80.0
click at [389, 281] on div at bounding box center [461, 205] width 486 height 255
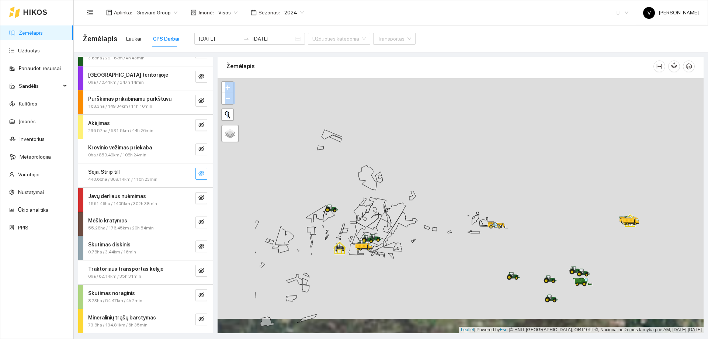
drag, startPoint x: 367, startPoint y: 240, endPoint x: 397, endPoint y: 258, distance: 35.2
click at [394, 258] on icon at bounding box center [391, 255] width 6 height 5
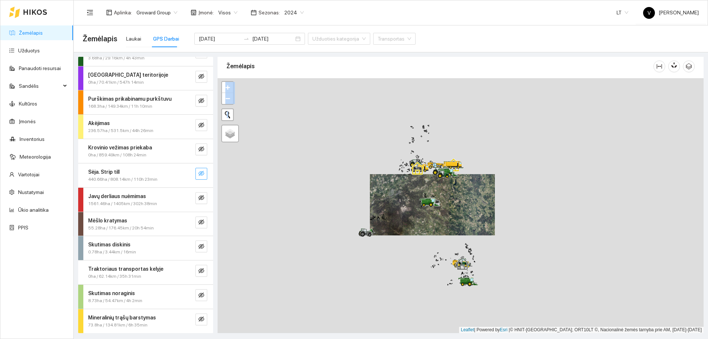
click at [449, 216] on div at bounding box center [461, 205] width 486 height 255
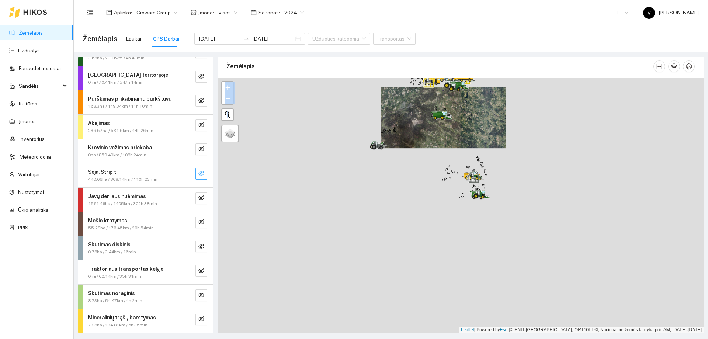
drag, startPoint x: 479, startPoint y: 262, endPoint x: 480, endPoint y: 191, distance: 71.2
click at [480, 191] on icon at bounding box center [479, 195] width 13 height 8
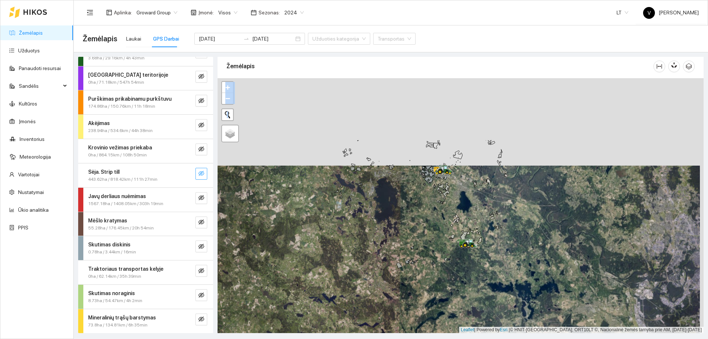
drag, startPoint x: 434, startPoint y: 170, endPoint x: 430, endPoint y: 240, distance: 69.8
click at [430, 240] on div at bounding box center [461, 205] width 486 height 255
